Goal: Navigation & Orientation: Understand site structure

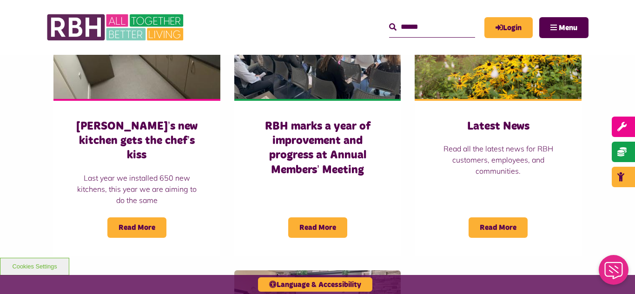
scroll to position [706, 0]
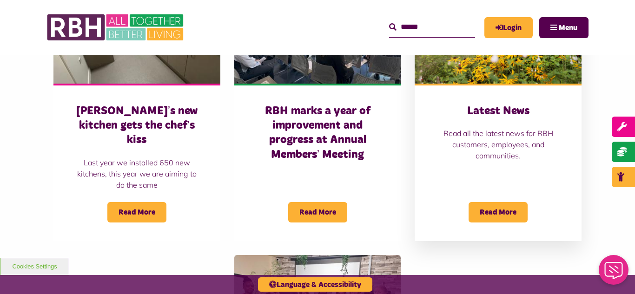
click at [477, 68] on img at bounding box center [498, 32] width 167 height 104
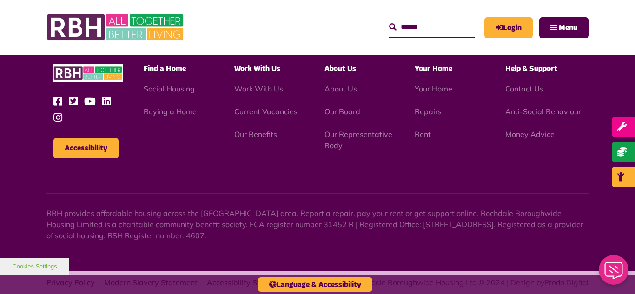
scroll to position [1322, 0]
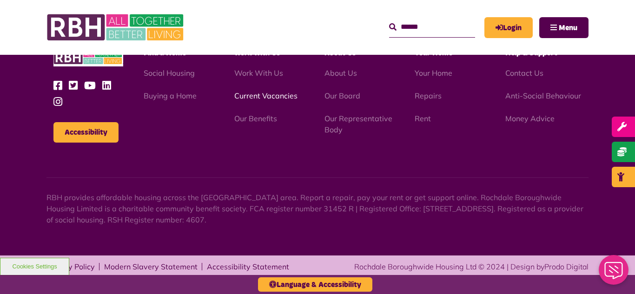
click at [253, 97] on link "Current Vacancies" at bounding box center [265, 95] width 63 height 9
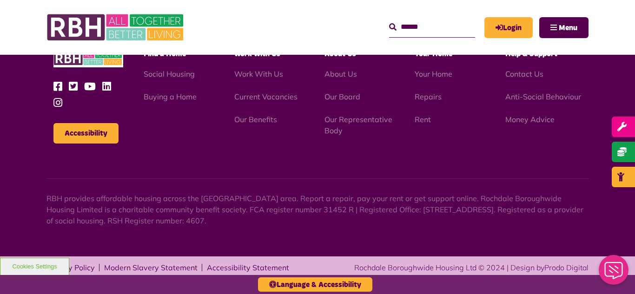
scroll to position [883, 0]
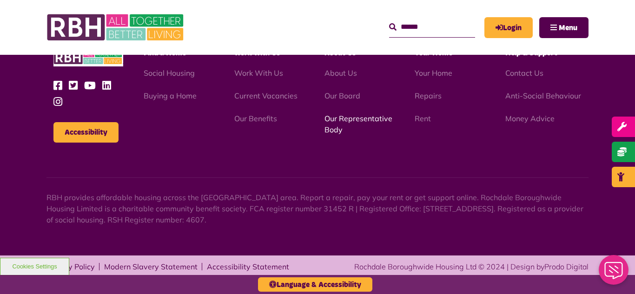
click at [343, 119] on link "Our Representative Body" at bounding box center [358, 124] width 68 height 20
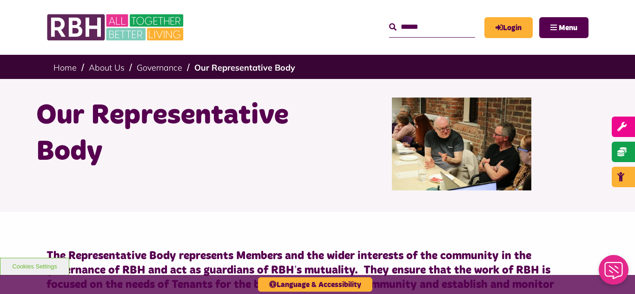
click at [0, 117] on div "Our Representative Body" at bounding box center [317, 145] width 635 height 133
click at [157, 67] on link "Governance" at bounding box center [160, 67] width 46 height 11
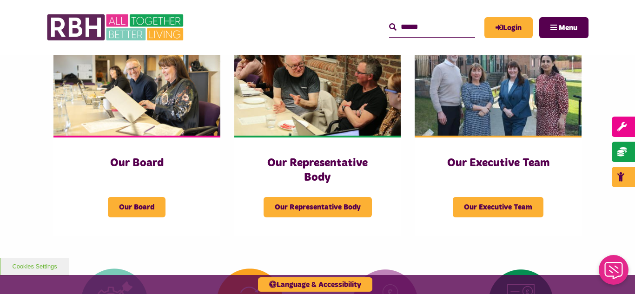
scroll to position [167, 0]
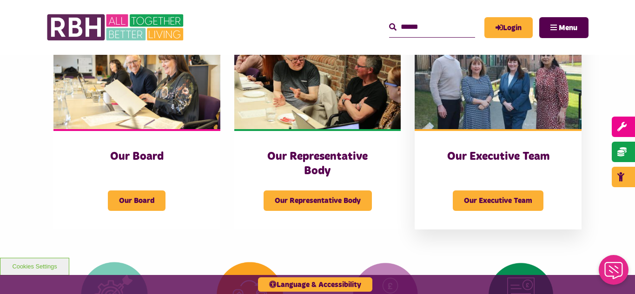
click at [481, 79] on img at bounding box center [498, 77] width 167 height 104
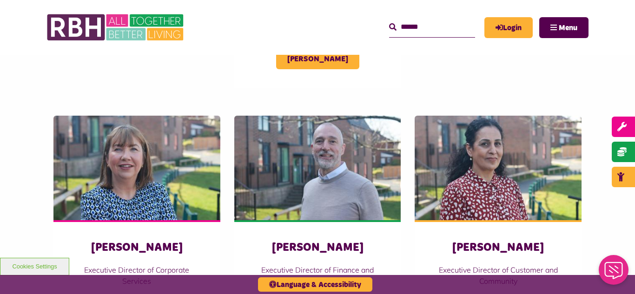
scroll to position [372, 0]
